Goal: Task Accomplishment & Management: Manage account settings

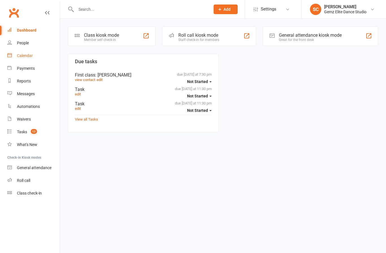
click at [13, 54] on link "Calendar" at bounding box center [33, 55] width 52 height 13
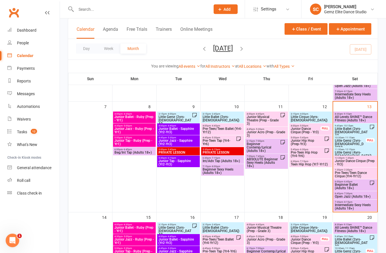
scroll to position [129, 0]
click at [363, 143] on span "Little Gemz (2yrs-[DEMOGRAPHIC_DATA])" at bounding box center [350, 144] width 31 height 10
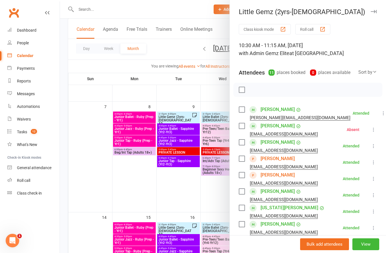
click at [278, 161] on link "[PERSON_NAME]" at bounding box center [278, 158] width 34 height 9
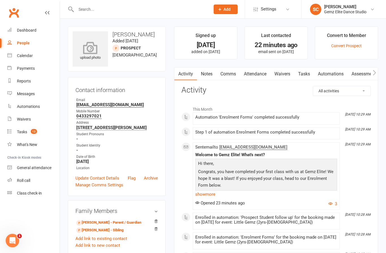
click at [87, 58] on div "upload photo" at bounding box center [90, 51] width 35 height 19
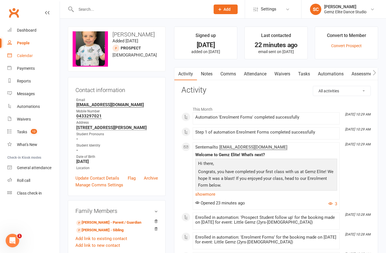
click at [21, 53] on div "Calendar" at bounding box center [25, 55] width 16 height 5
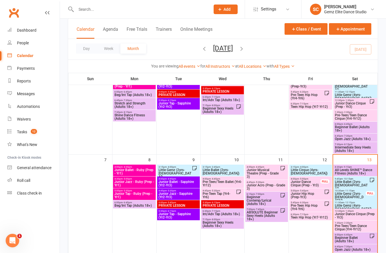
scroll to position [86, 0]
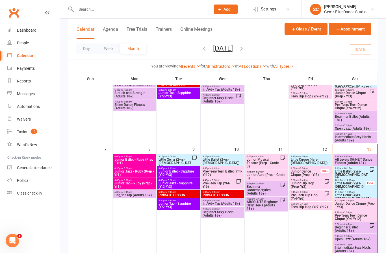
click at [364, 187] on span "Little Gemz (2yrs-[DEMOGRAPHIC_DATA])" at bounding box center [350, 187] width 31 height 10
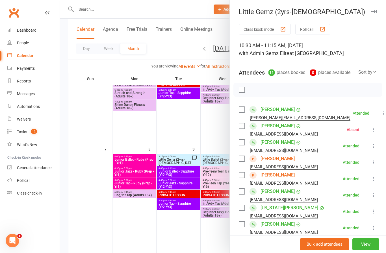
click at [278, 178] on link "[PERSON_NAME]" at bounding box center [278, 175] width 34 height 9
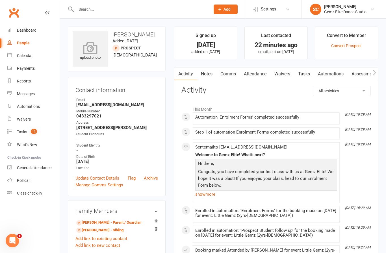
click at [89, 46] on icon at bounding box center [90, 48] width 39 height 12
